Goal: Check status: Check status

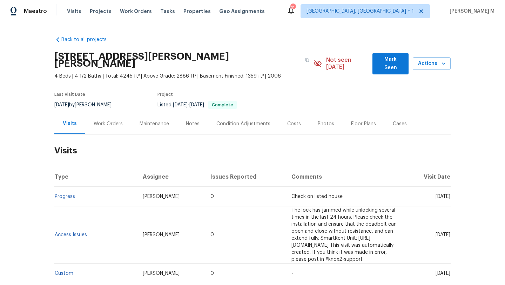
click at [391, 113] on div "Cases" at bounding box center [400, 123] width 31 height 21
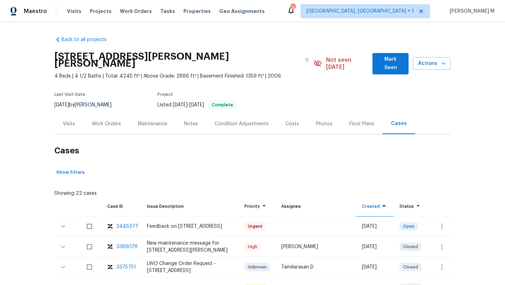
click at [67, 124] on div "Visits" at bounding box center [68, 123] width 29 height 21
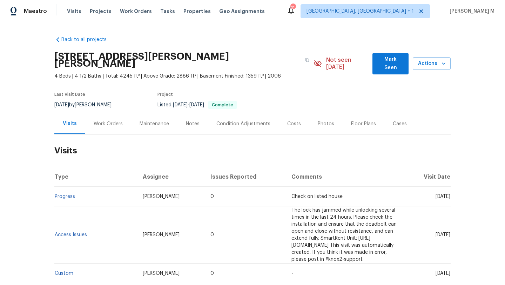
drag, startPoint x: 419, startPoint y: 190, endPoint x: 436, endPoint y: 191, distance: 16.2
click at [436, 194] on span "[DATE]" at bounding box center [443, 196] width 15 height 5
copy span "Aug 22"
click at [111, 120] on div "Work Orders" at bounding box center [108, 123] width 29 height 7
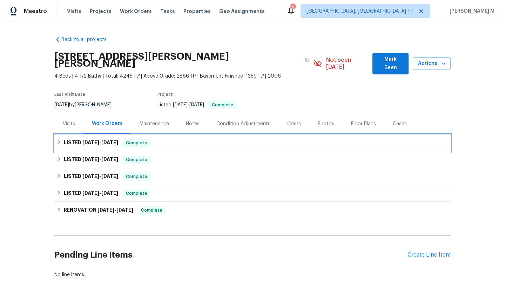
click at [108, 139] on h6 "LISTED 7/22/25 - 8/18/25" at bounding box center [91, 143] width 54 height 8
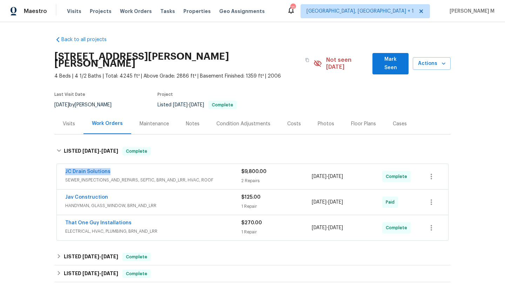
copy link "JC Drain Solutions"
drag, startPoint x: 58, startPoint y: 165, endPoint x: 126, endPoint y: 165, distance: 68.4
click at [126, 165] on div "JC Drain Solutions SEWER_INSPECTIONS_AND_REPAIRS, SEPTIC, BRN_AND_LRR, HVAC, RO…" at bounding box center [253, 176] width 392 height 25
click at [140, 168] on div "JC Drain Solutions" at bounding box center [153, 172] width 176 height 8
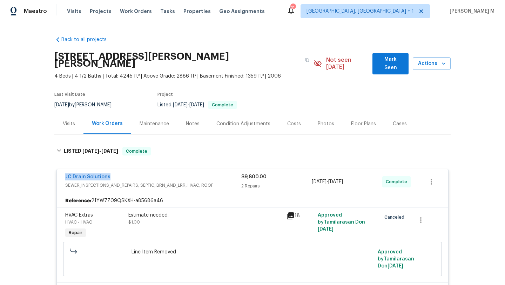
drag, startPoint x: 66, startPoint y: 171, endPoint x: 116, endPoint y: 171, distance: 49.5
click at [116, 171] on div "JC Drain Solutions SEWER_INSPECTIONS_AND_REPAIRS, SEPTIC, BRN_AND_LRR, HVAC, RO…" at bounding box center [253, 181] width 392 height 25
copy link "JC Drain Solutions"
drag, startPoint x: 309, startPoint y: 174, endPoint x: 351, endPoint y: 174, distance: 42.5
click at [351, 174] on div "JC Drain Solutions SEWER_INSPECTIONS_AND_REPAIRS, SEPTIC, BRN_AND_LRR, HVAC, RO…" at bounding box center [244, 181] width 358 height 17
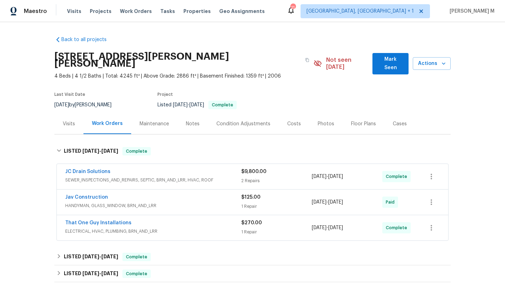
copy span "8/1/2025 - 8/18/2025"
drag, startPoint x: 310, startPoint y: 170, endPoint x: 357, endPoint y: 170, distance: 47.0
click at [357, 170] on div "8/1/2025 - 8/18/2025" at bounding box center [347, 176] width 71 height 17
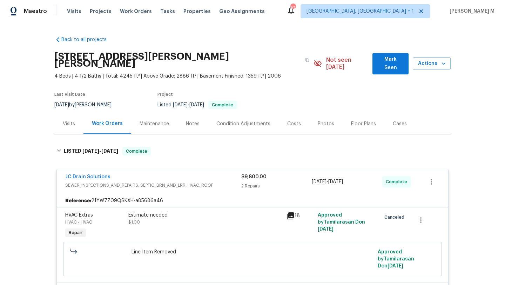
click at [71, 120] on div "Visits" at bounding box center [69, 123] width 12 height 7
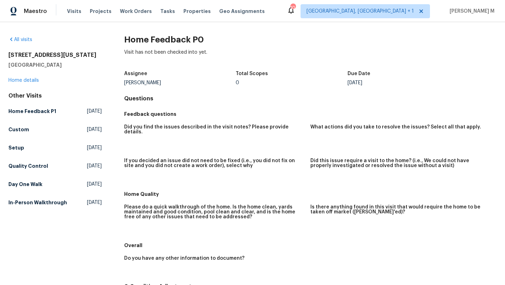
drag, startPoint x: 356, startPoint y: 83, endPoint x: 376, endPoint y: 83, distance: 20.4
click at [376, 83] on div "Tue, Aug 26" at bounding box center [404, 82] width 112 height 5
copy div "Aug 26"
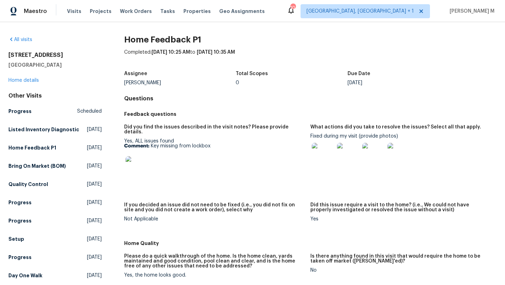
click at [325, 152] on img at bounding box center [323, 154] width 22 height 22
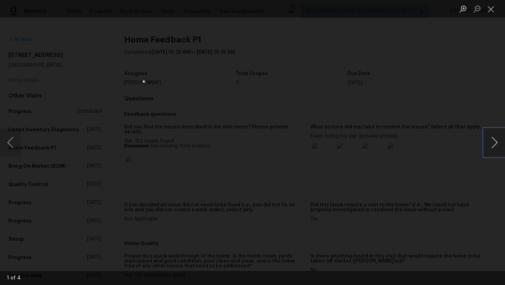
click at [494, 144] on button "Next image" at bounding box center [494, 142] width 21 height 28
click at [490, 12] on button "Close lightbox" at bounding box center [491, 9] width 14 height 12
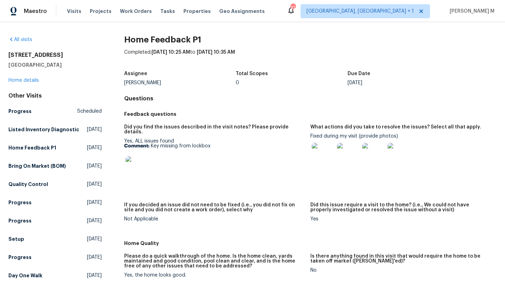
drag, startPoint x: 151, startPoint y: 142, endPoint x: 217, endPoint y: 141, distance: 65.6
click at [218, 144] on p "Comment: Key missing from lockbox" at bounding box center [214, 146] width 181 height 5
drag, startPoint x: 149, startPoint y: 142, endPoint x: 226, endPoint y: 142, distance: 76.9
click at [227, 144] on p "Comment: Key missing from lockbox" at bounding box center [214, 146] width 181 height 5
copy p "Key missing from lockbox"
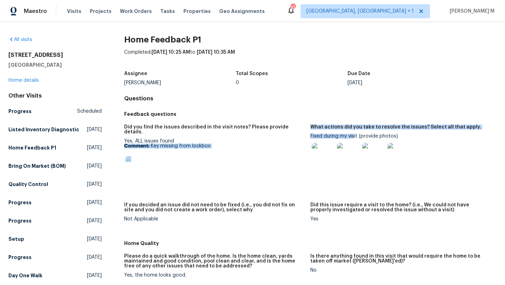
drag, startPoint x: 306, startPoint y: 136, endPoint x: 352, endPoint y: 136, distance: 45.6
click at [352, 136] on div "Did you find the issues described in the visit notes? Please provide details. Y…" at bounding box center [310, 178] width 373 height 117
click at [352, 136] on div "Fixed during my visit (provide photos)" at bounding box center [401, 152] width 181 height 36
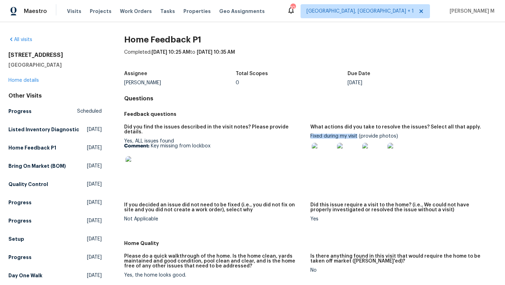
drag, startPoint x: 308, startPoint y: 137, endPoint x: 354, endPoint y: 135, distance: 46.4
click at [354, 135] on div "Fixed during my visit (provide photos)" at bounding box center [401, 152] width 181 height 36
copy div "Fixed during my visit"
click at [342, 154] on img at bounding box center [348, 154] width 22 height 22
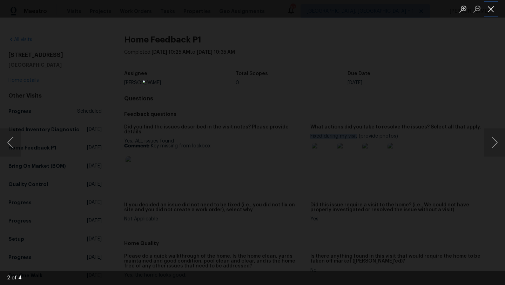
click at [492, 14] on button "Close lightbox" at bounding box center [491, 9] width 14 height 12
